Goal: Task Accomplishment & Management: Manage account settings

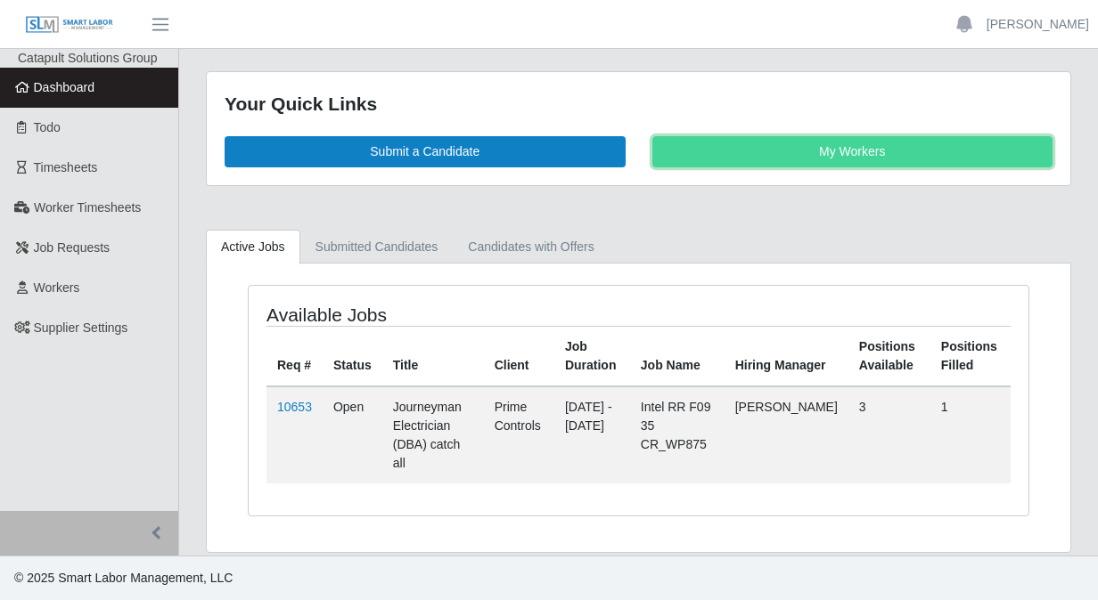
click at [842, 159] on link "My Workers" at bounding box center [852, 151] width 401 height 31
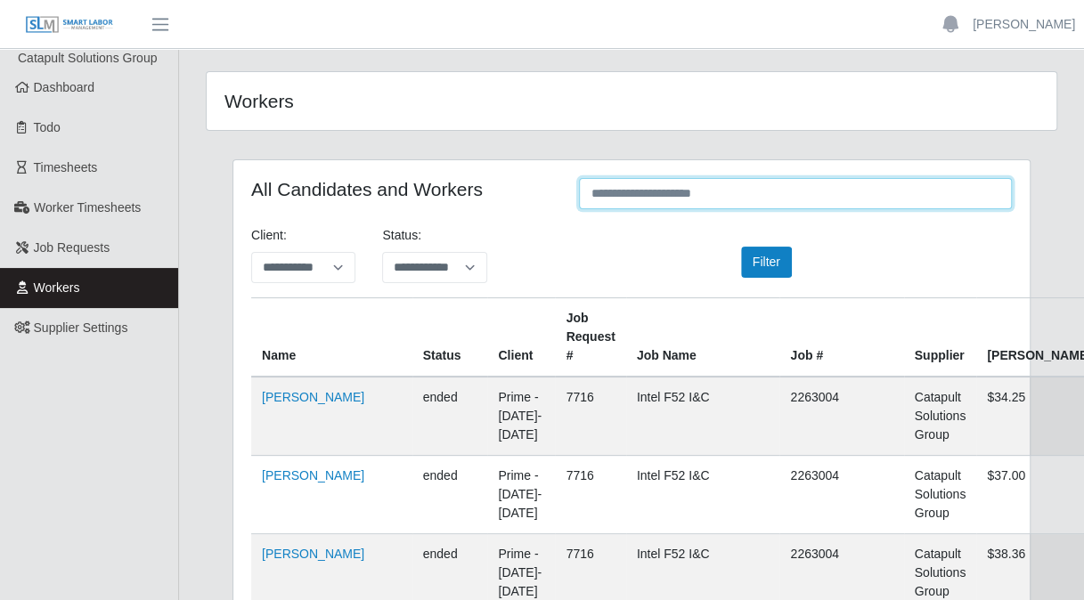
click at [668, 196] on input "text" at bounding box center [795, 193] width 433 height 31
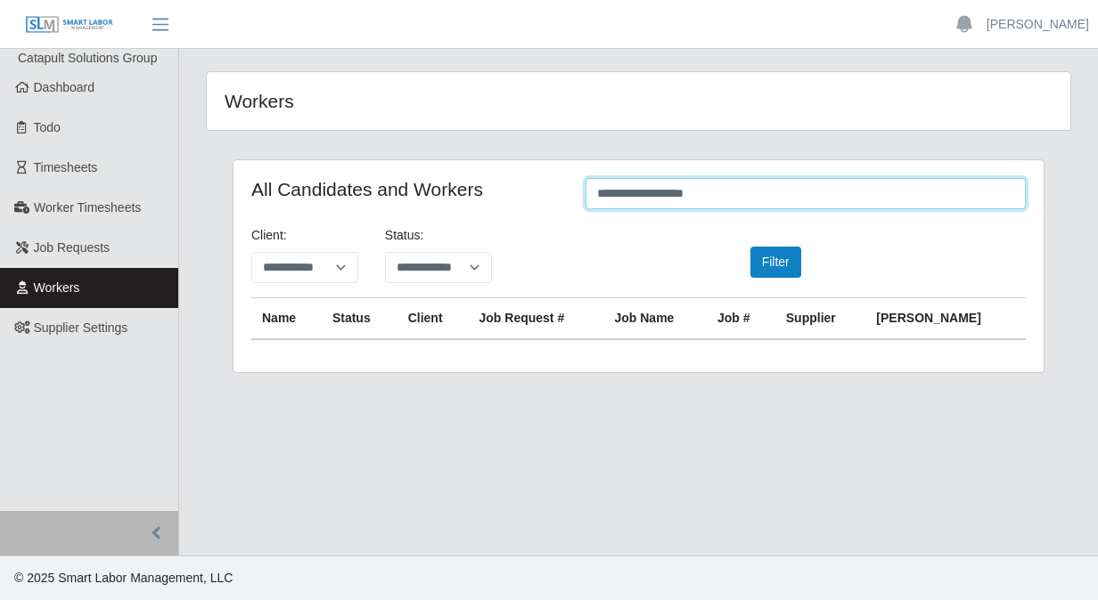
drag, startPoint x: 717, startPoint y: 192, endPoint x: 551, endPoint y: 192, distance: 165.7
click at [551, 192] on div "**********" at bounding box center [638, 195] width 801 height 35
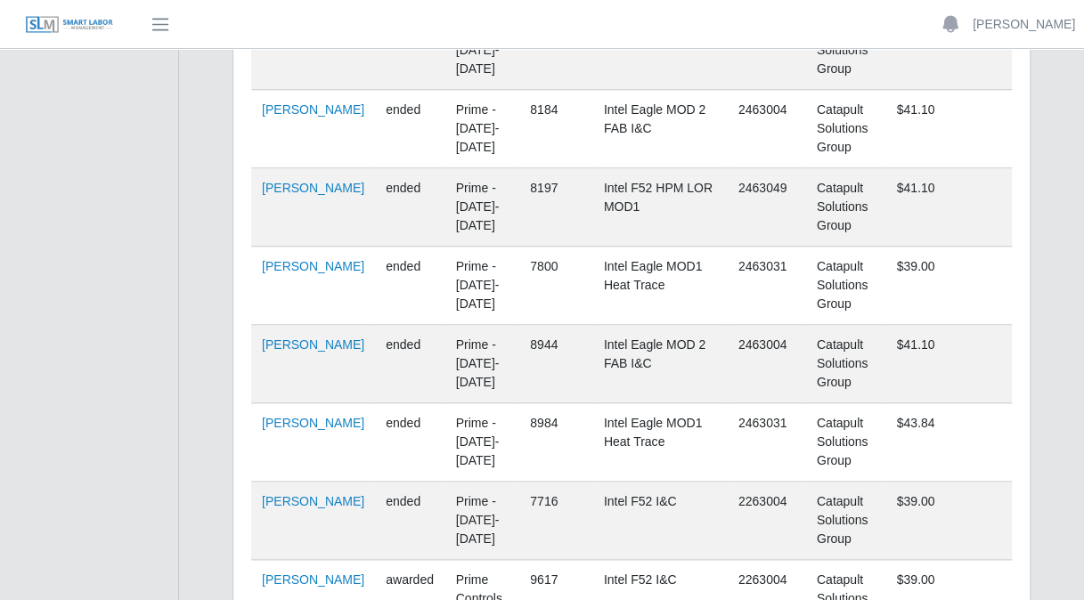
scroll to position [682, 0]
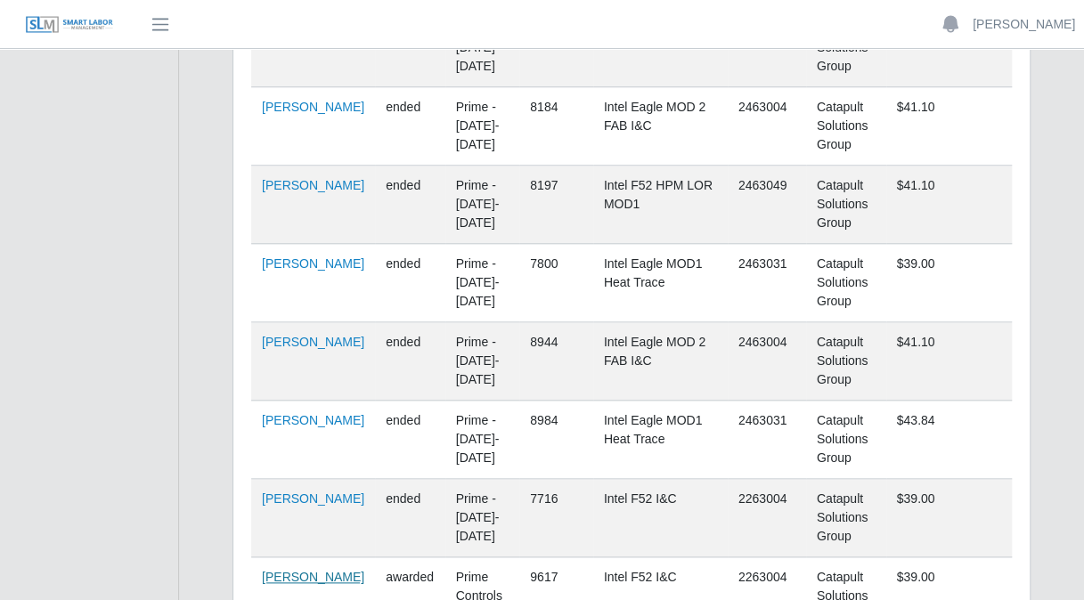
type input "****"
click at [283, 570] on link "Jair Galvan Alvarez" at bounding box center [313, 577] width 102 height 14
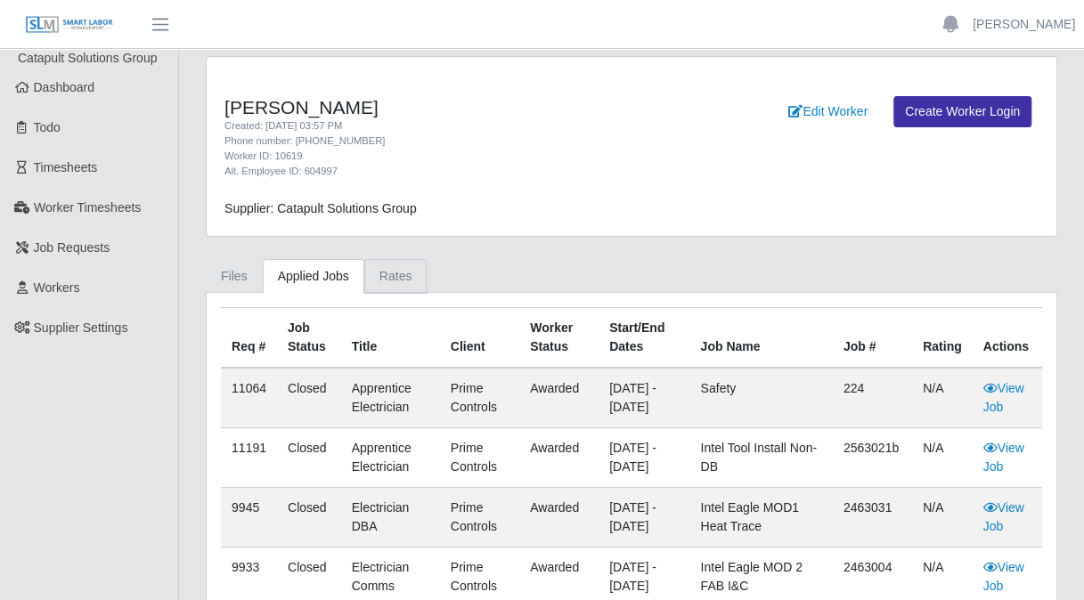
click at [380, 273] on link "Rates" at bounding box center [395, 276] width 63 height 35
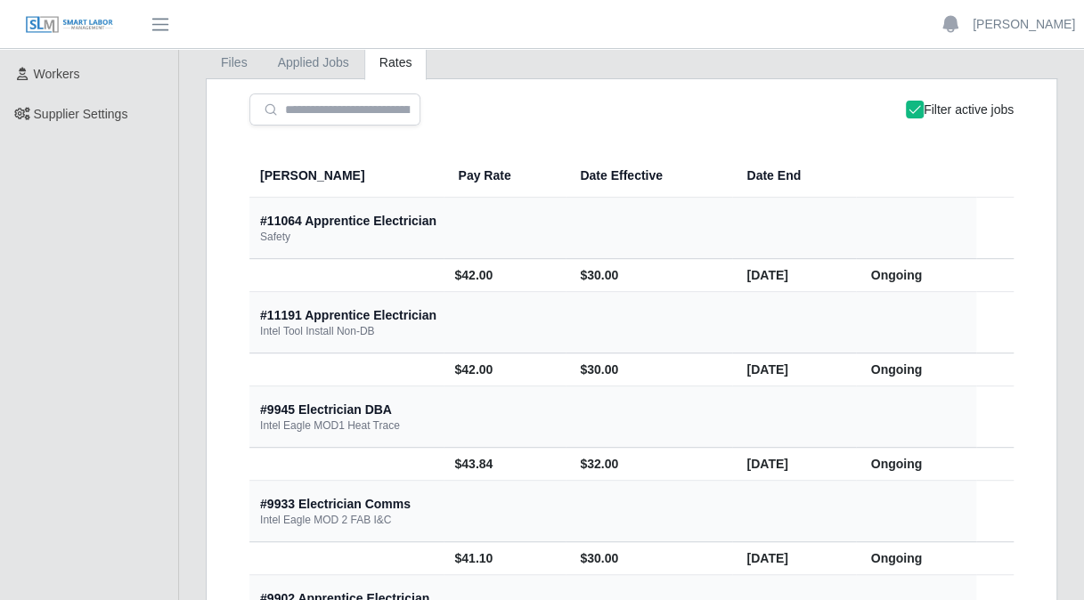
scroll to position [208, 0]
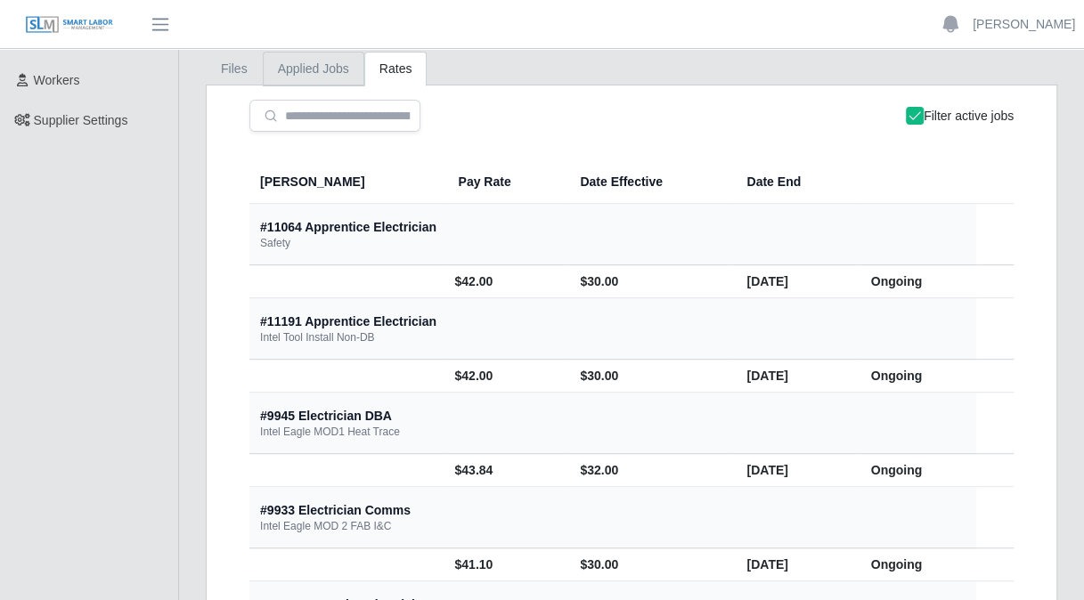
click at [288, 72] on link "Applied Jobs" at bounding box center [314, 69] width 102 height 35
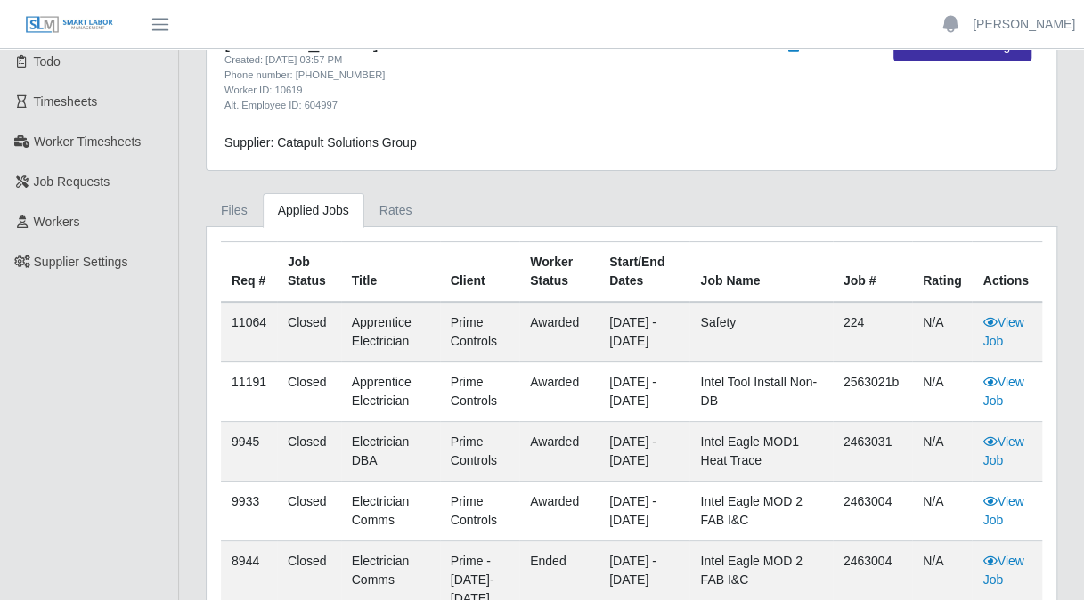
scroll to position [59, 0]
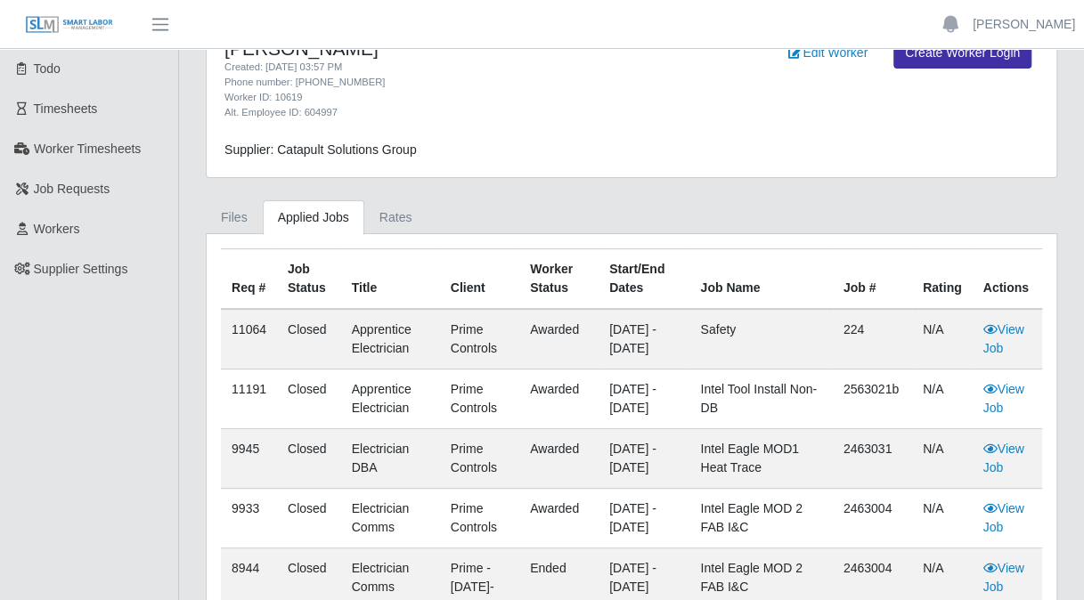
click at [624, 114] on div "Alt. Employee ID: 604997" at bounding box center [456, 112] width 464 height 15
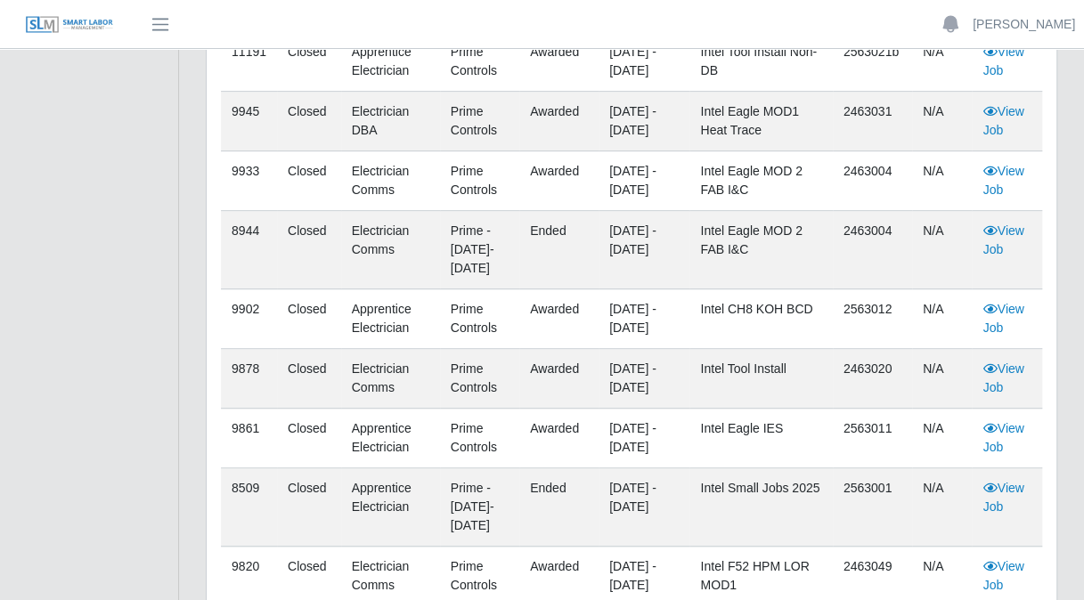
scroll to position [445, 0]
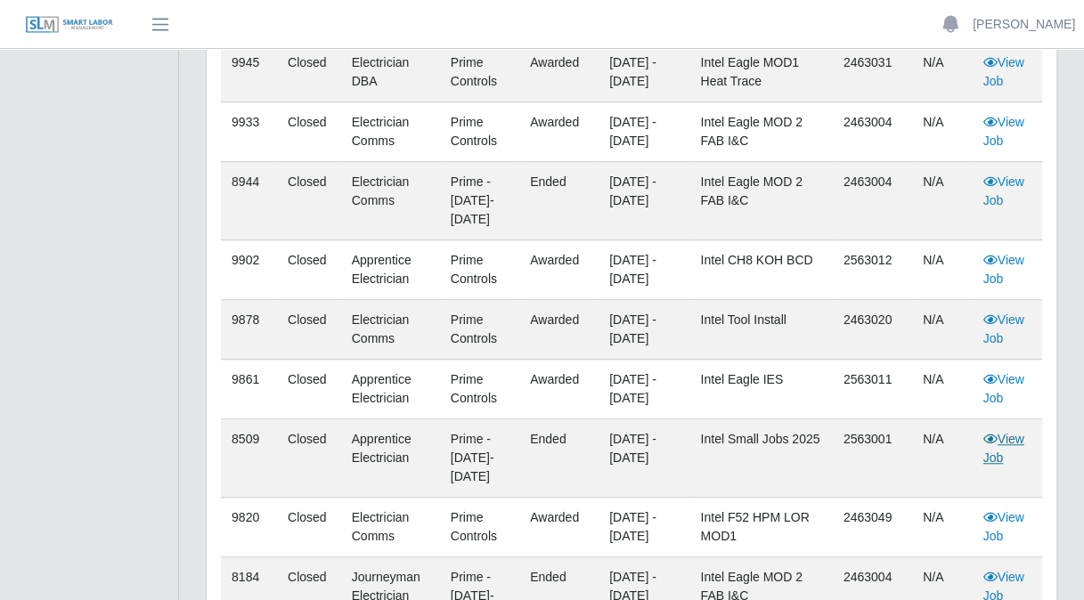
click at [1017, 453] on link "View Job" at bounding box center [1003, 448] width 41 height 33
click at [14, 314] on ul "Catapult Solutions Group Dashboard Todo Timesheets Worker Timesheets Job Reques…" at bounding box center [89, 584] width 178 height 1961
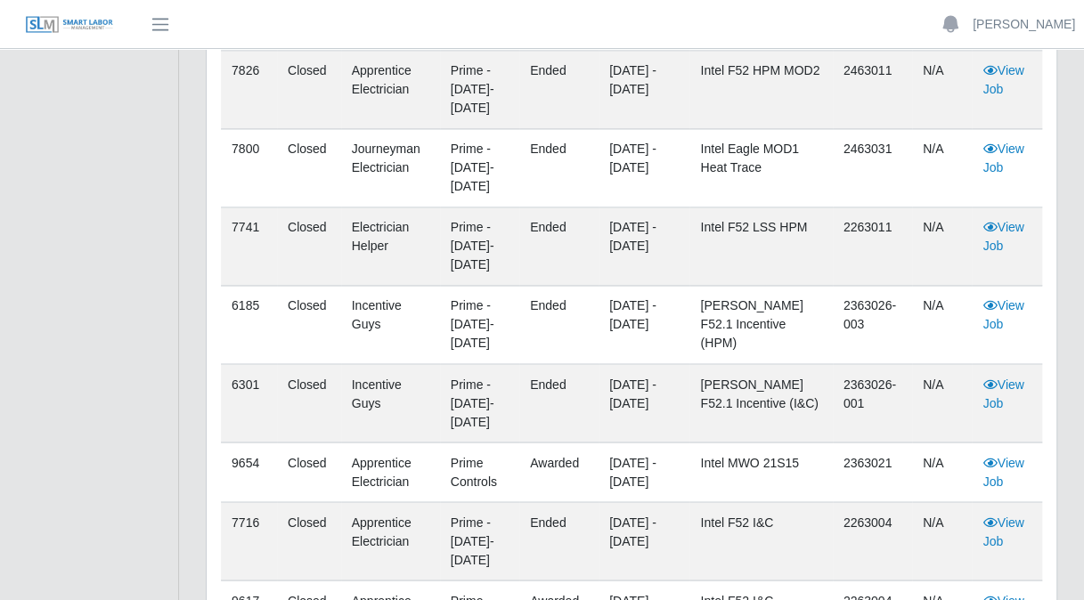
scroll to position [1277, 0]
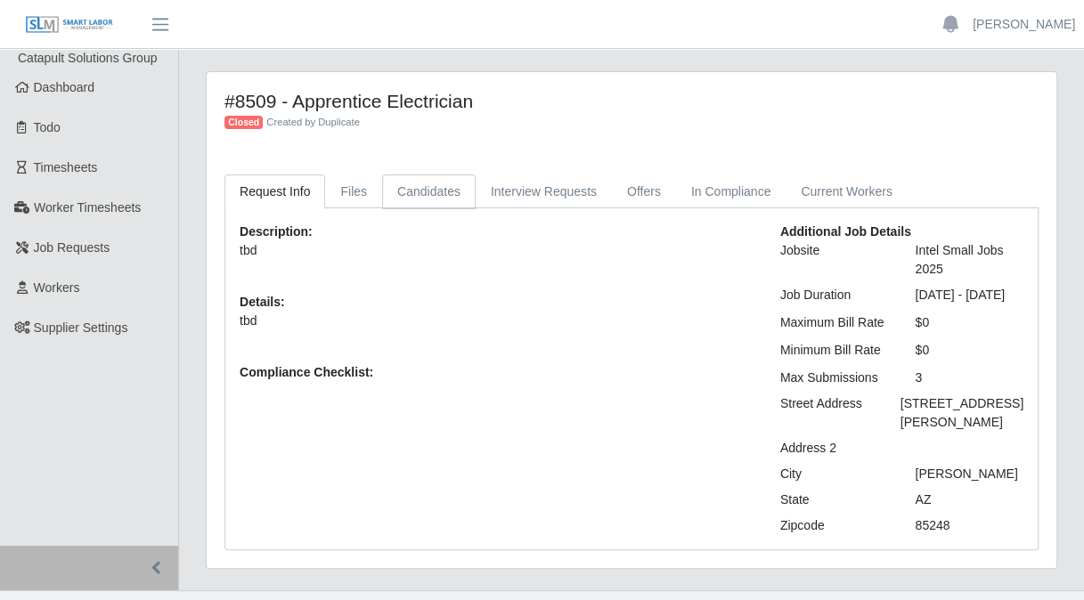
click at [437, 200] on link "Candidates" at bounding box center [429, 192] width 94 height 35
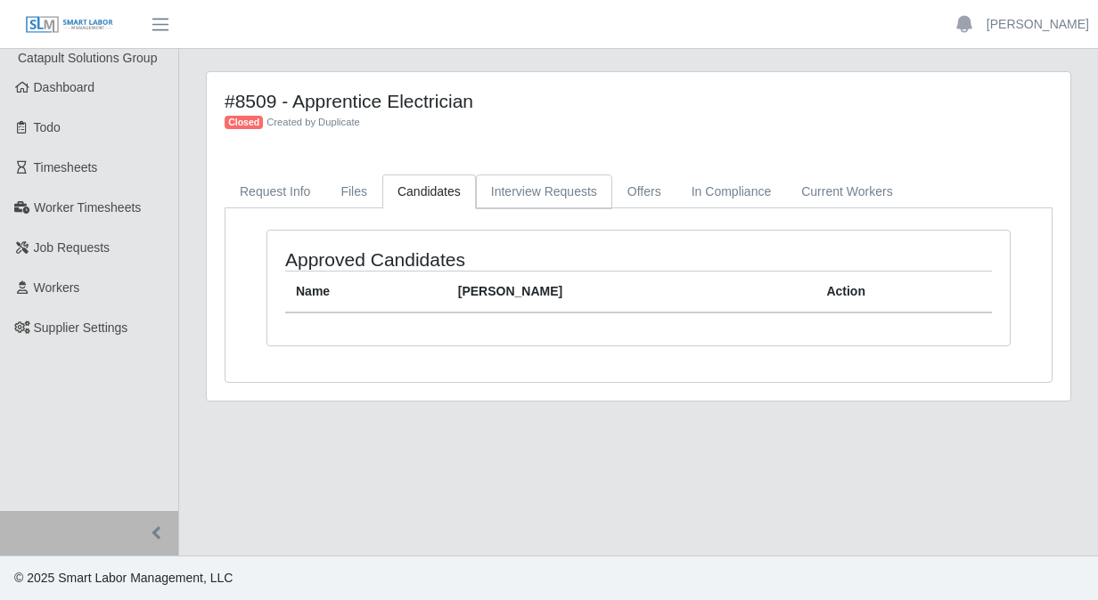
click at [514, 182] on link "Interview Requests" at bounding box center [544, 192] width 136 height 35
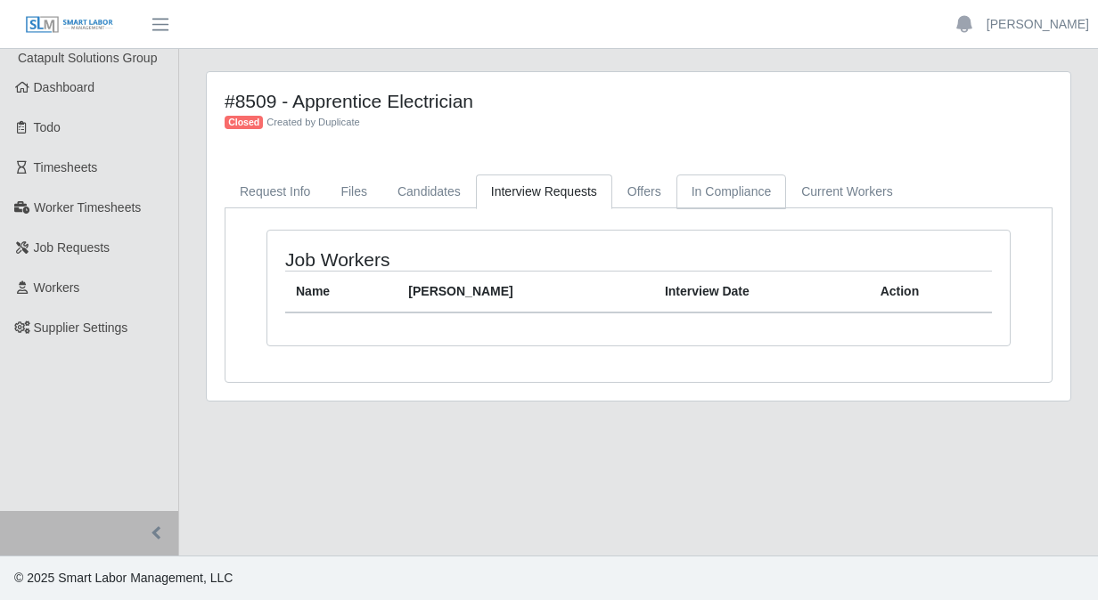
click at [722, 193] on link "In Compliance" at bounding box center [731, 192] width 110 height 35
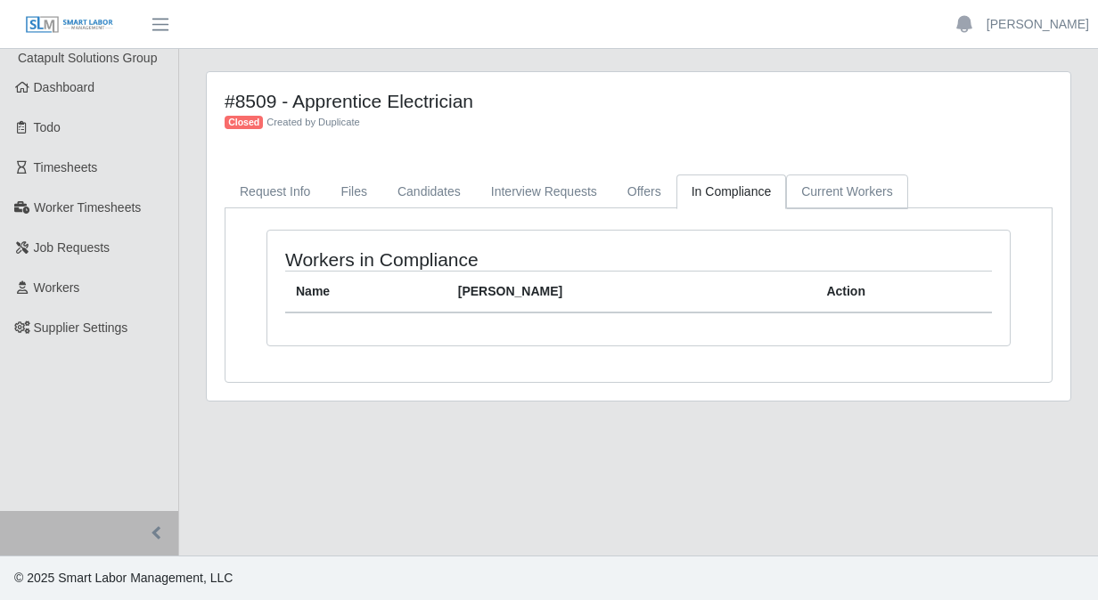
click at [808, 193] on link "Current Workers" at bounding box center [846, 192] width 121 height 35
click at [344, 200] on link "Files" at bounding box center [353, 192] width 57 height 35
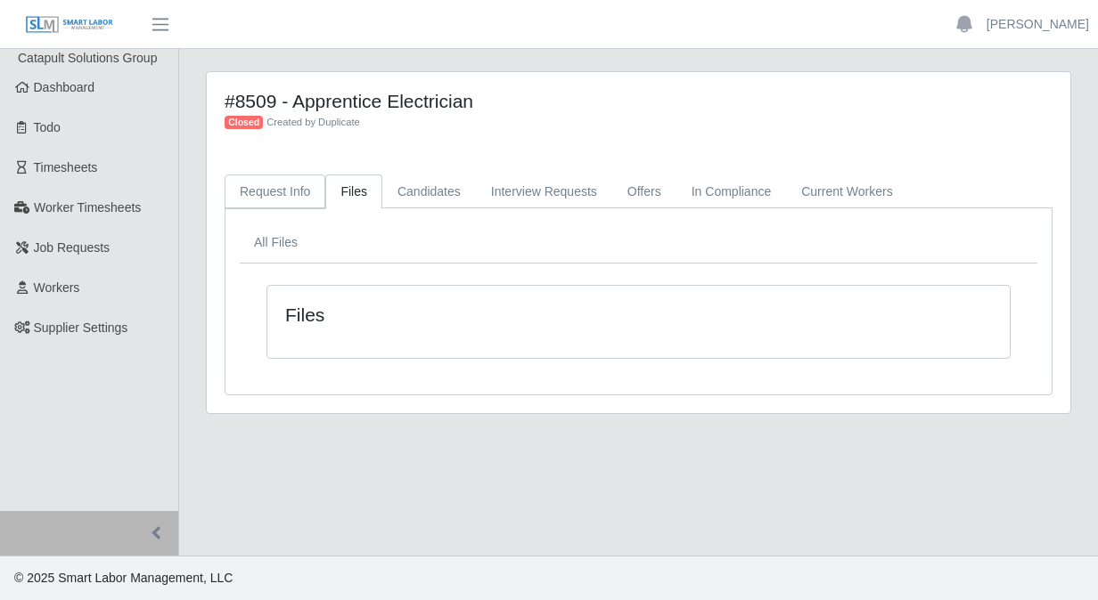
click at [282, 199] on link "Request Info" at bounding box center [274, 192] width 101 height 35
